Goal: Navigation & Orientation: Find specific page/section

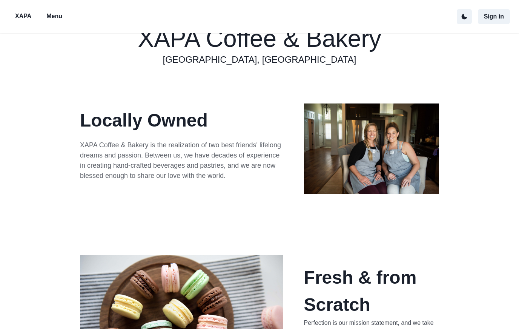
scroll to position [34, 0]
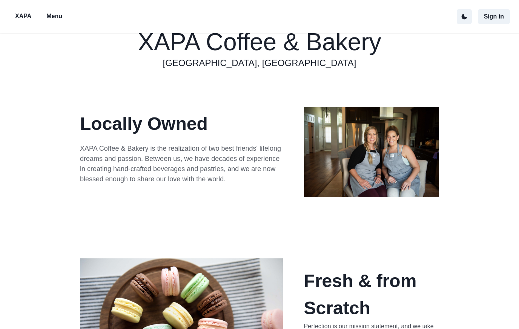
click at [55, 18] on p "Menu" at bounding box center [54, 16] width 16 height 9
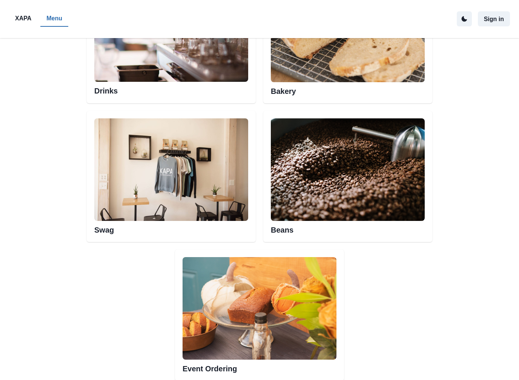
scroll to position [461, 0]
click at [386, 71] on img at bounding box center [348, 31] width 154 height 103
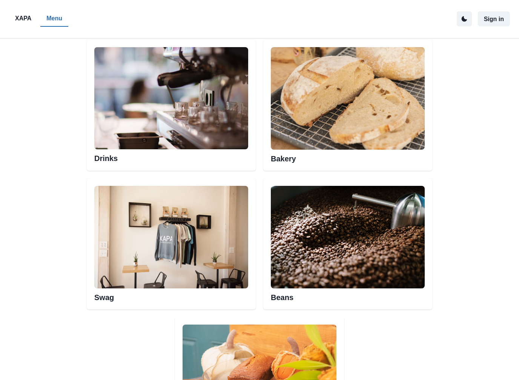
scroll to position [392, 0]
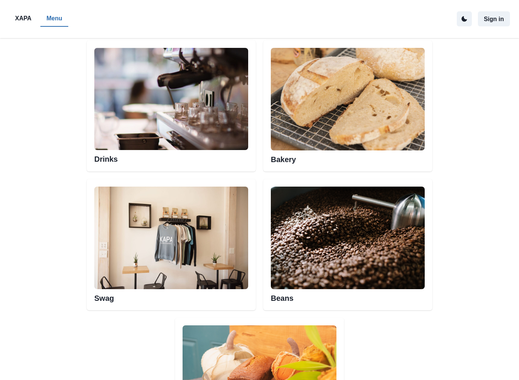
click at [370, 116] on img at bounding box center [348, 99] width 154 height 103
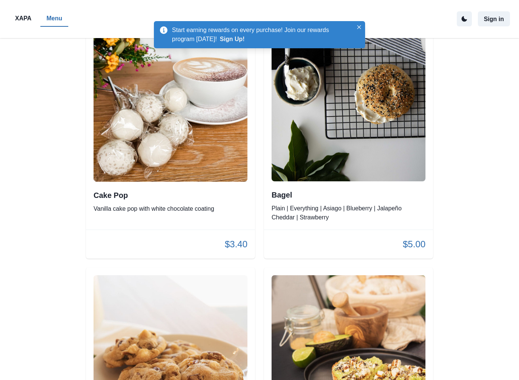
scroll to position [2072, 0]
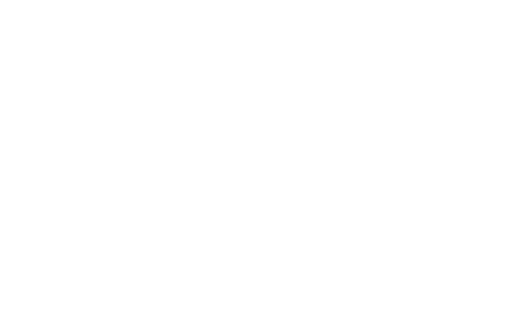
scroll to position [393, 0]
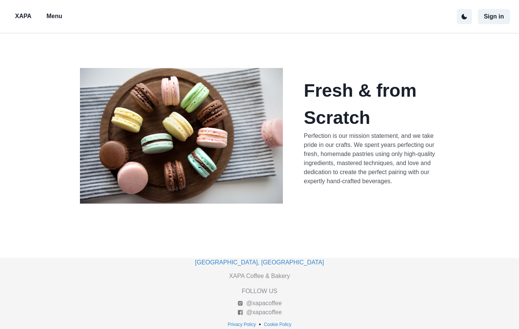
scroll to position [35, 0]
